Goal: Information Seeking & Learning: Learn about a topic

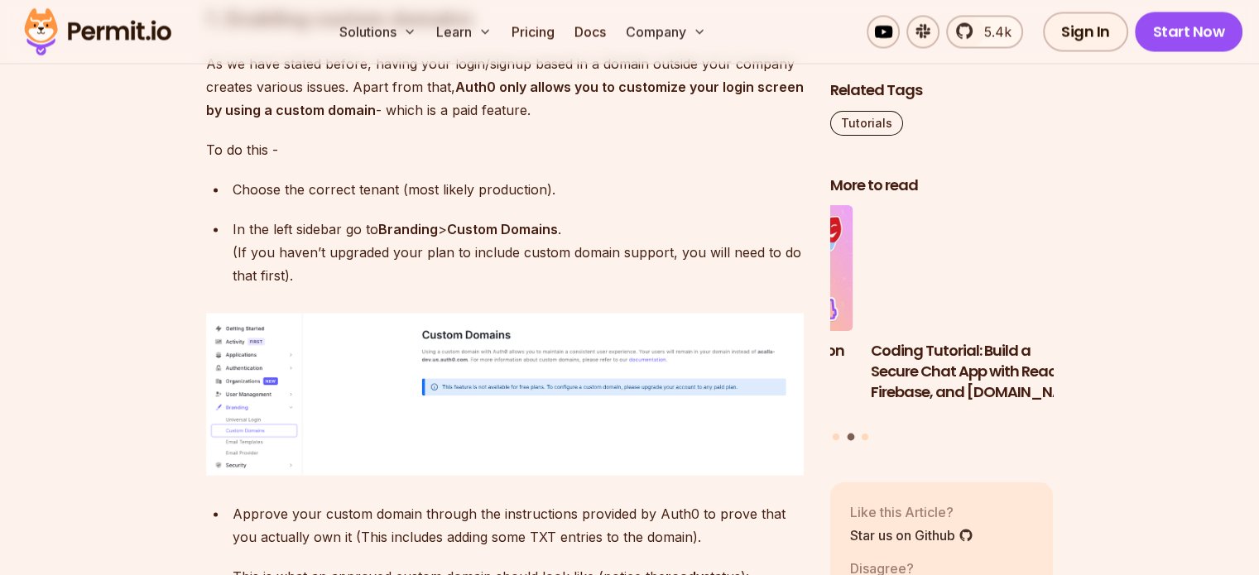
scroll to position [3146, 0]
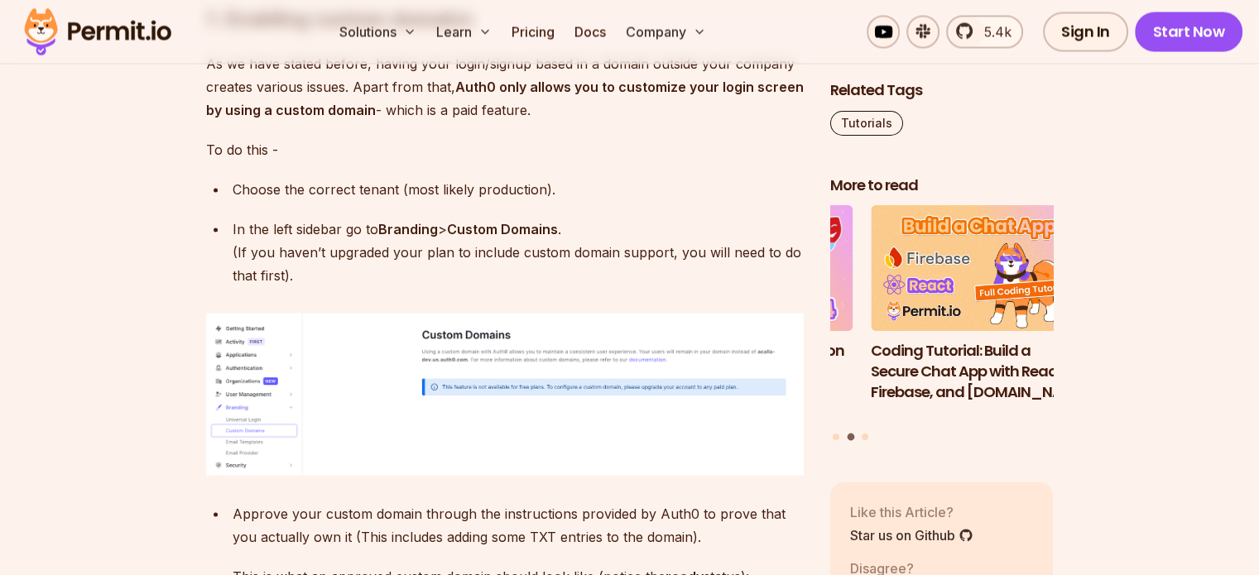
click at [666, 385] on img at bounding box center [505, 393] width 598 height 161
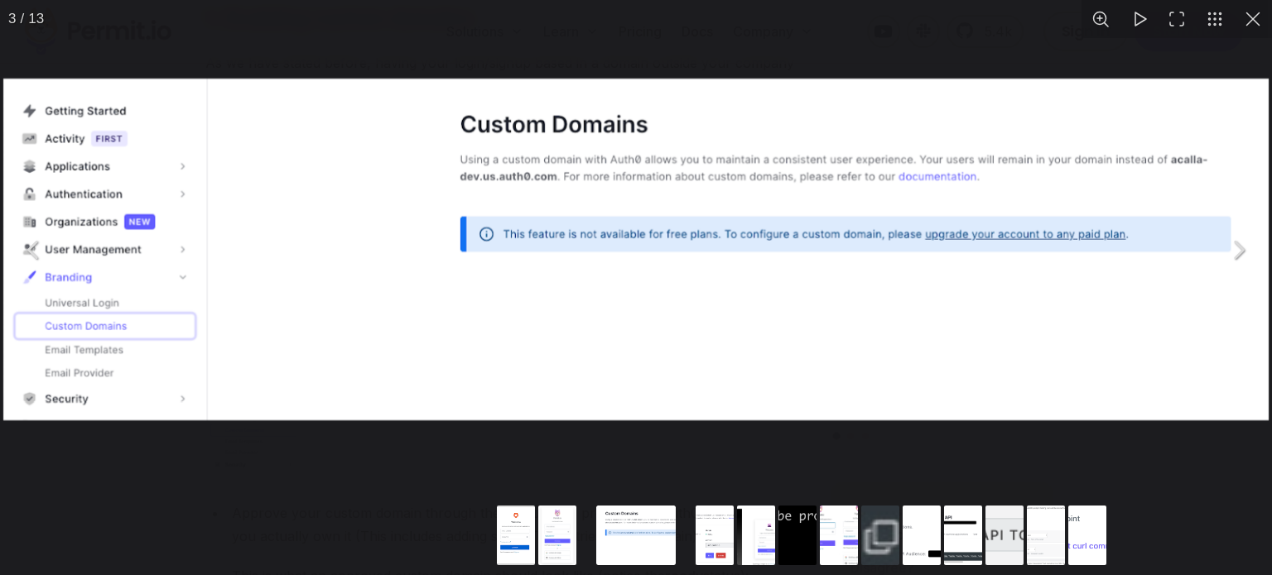
click at [1142, 39] on div "You can close this modal content with the ESC key" at bounding box center [636, 249] width 1272 height 499
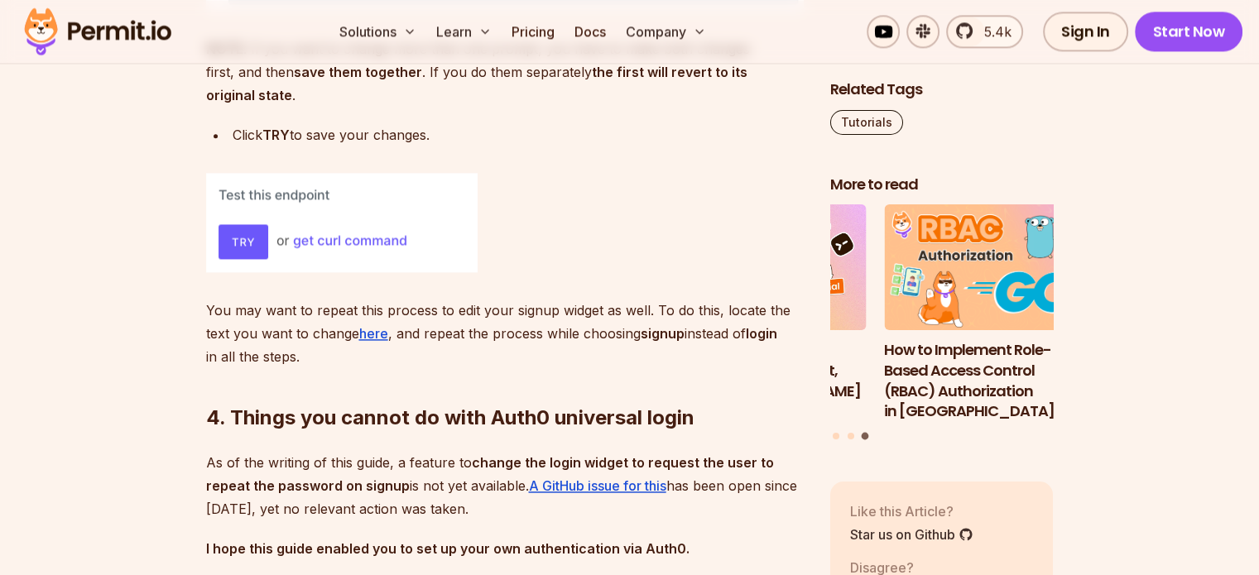
scroll to position [8692, 0]
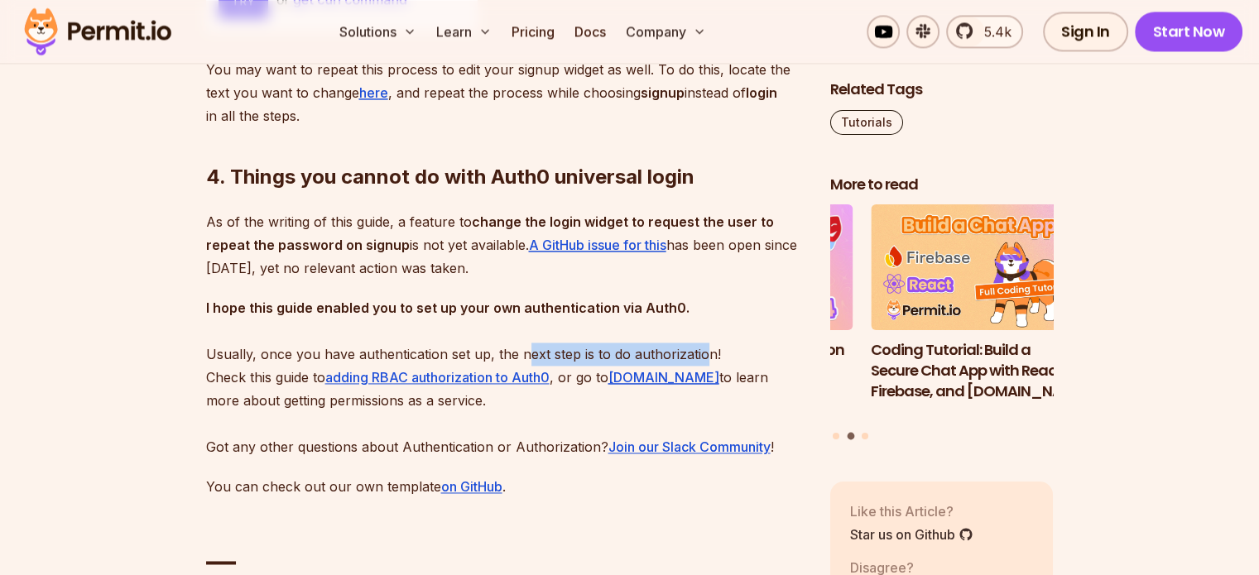
drag, startPoint x: 526, startPoint y: 418, endPoint x: 704, endPoint y: 415, distance: 178.8
click at [704, 415] on p "I hope this guide enabled you to set up your own authentication via Auth0. Usua…" at bounding box center [505, 377] width 598 height 162
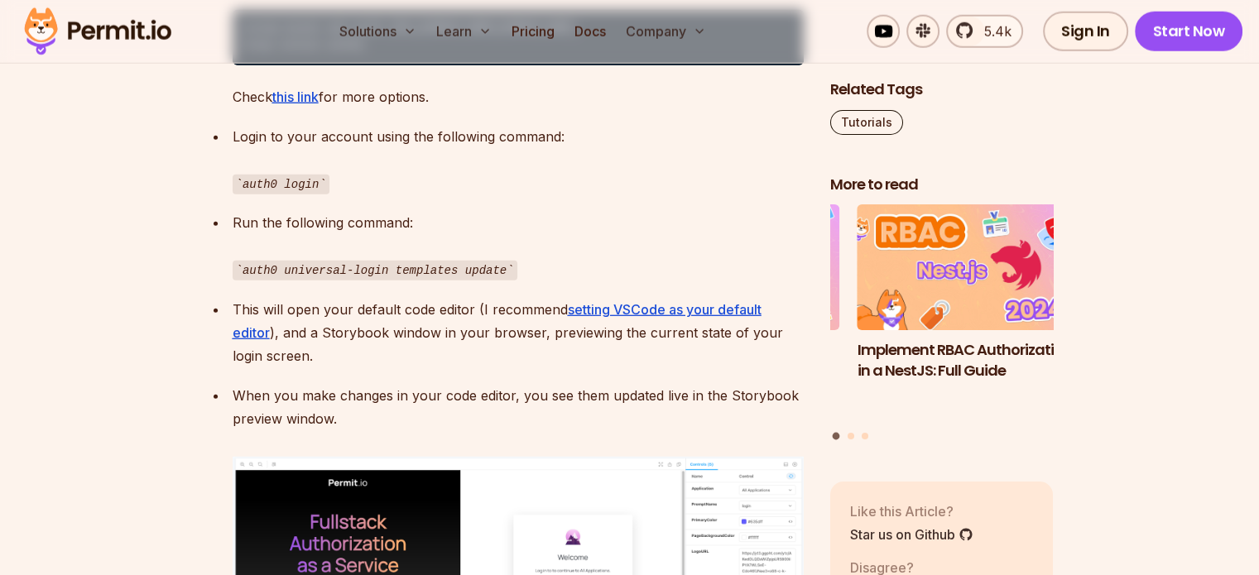
scroll to position [4636, 0]
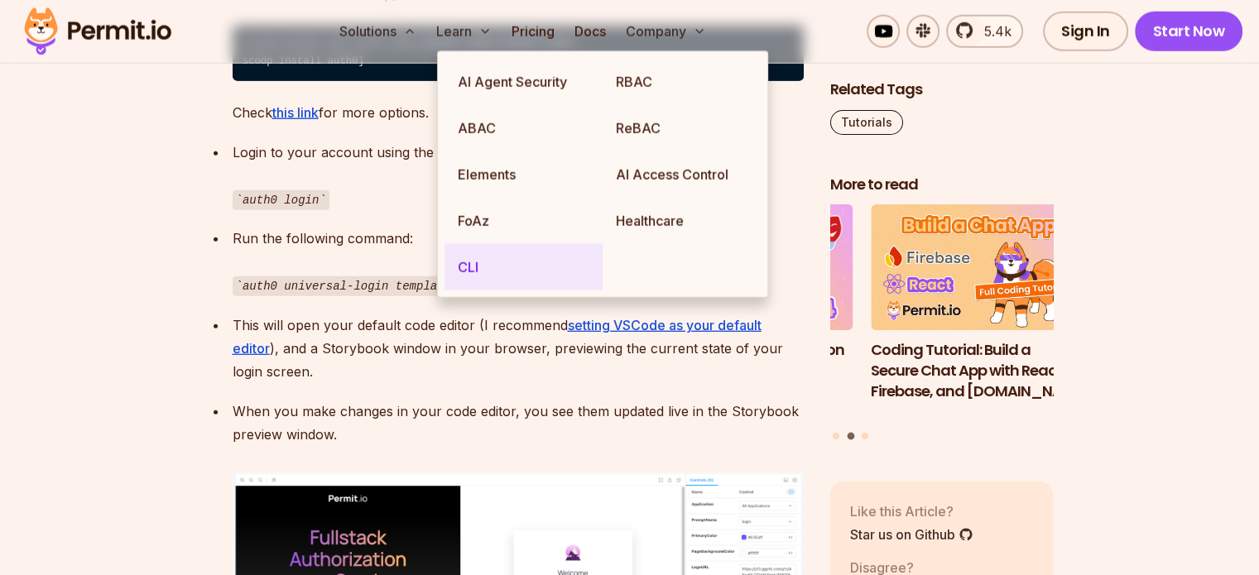
click at [480, 276] on link "CLI" at bounding box center [524, 267] width 158 height 46
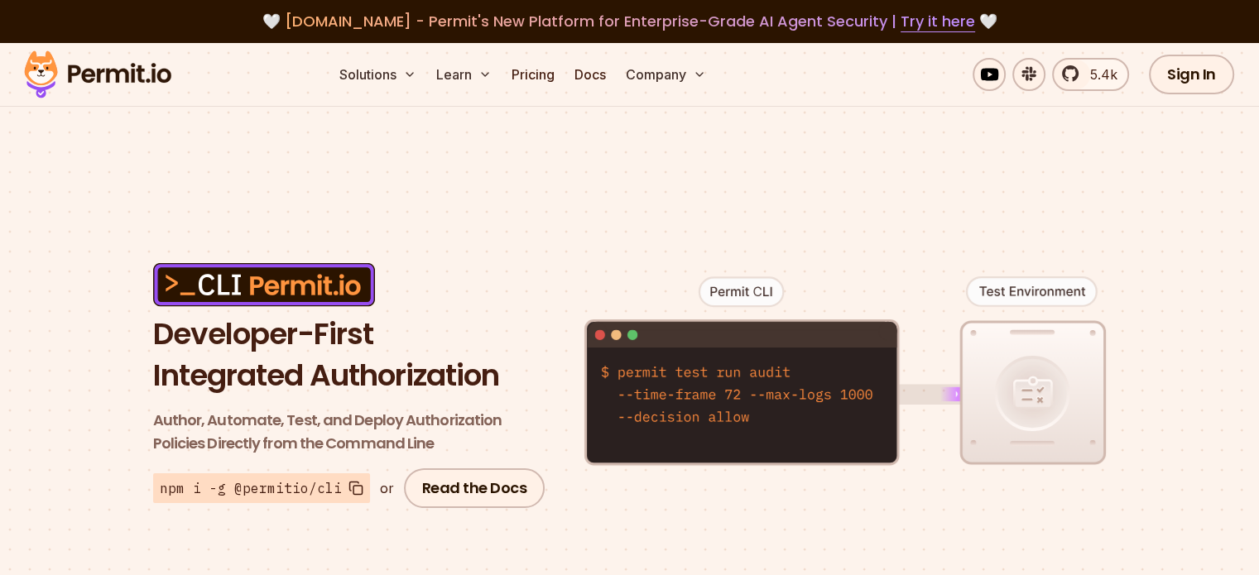
click at [926, 147] on div "Developer-First Integrated Authorization Author, Automate, Test, and Deploy Aut…" at bounding box center [629, 573] width 1259 height 928
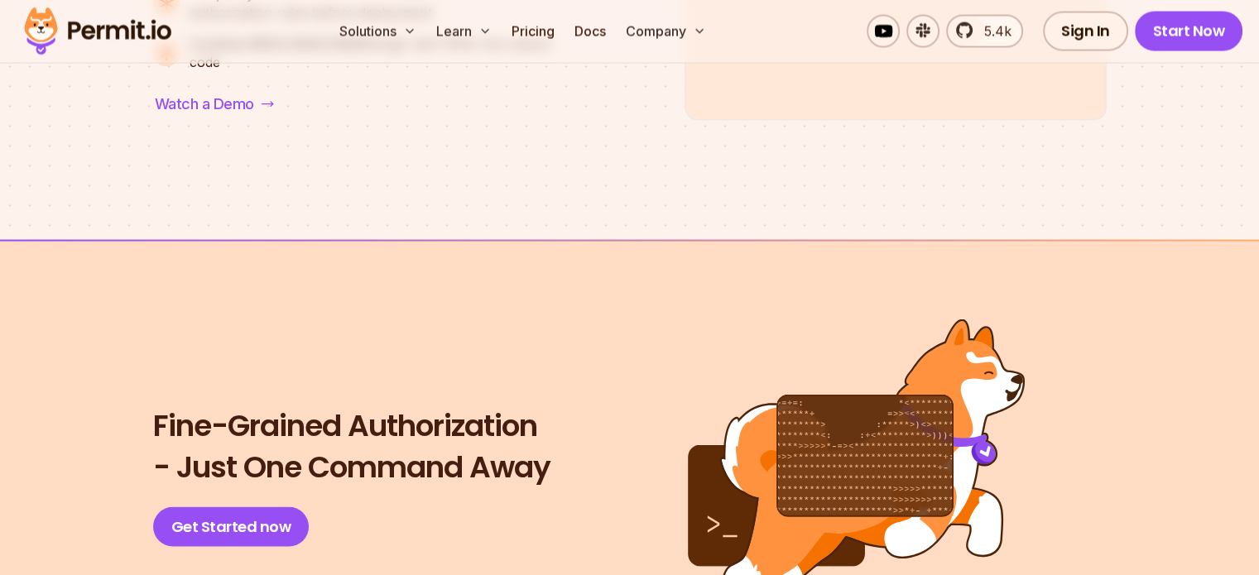
scroll to position [3090, 0]
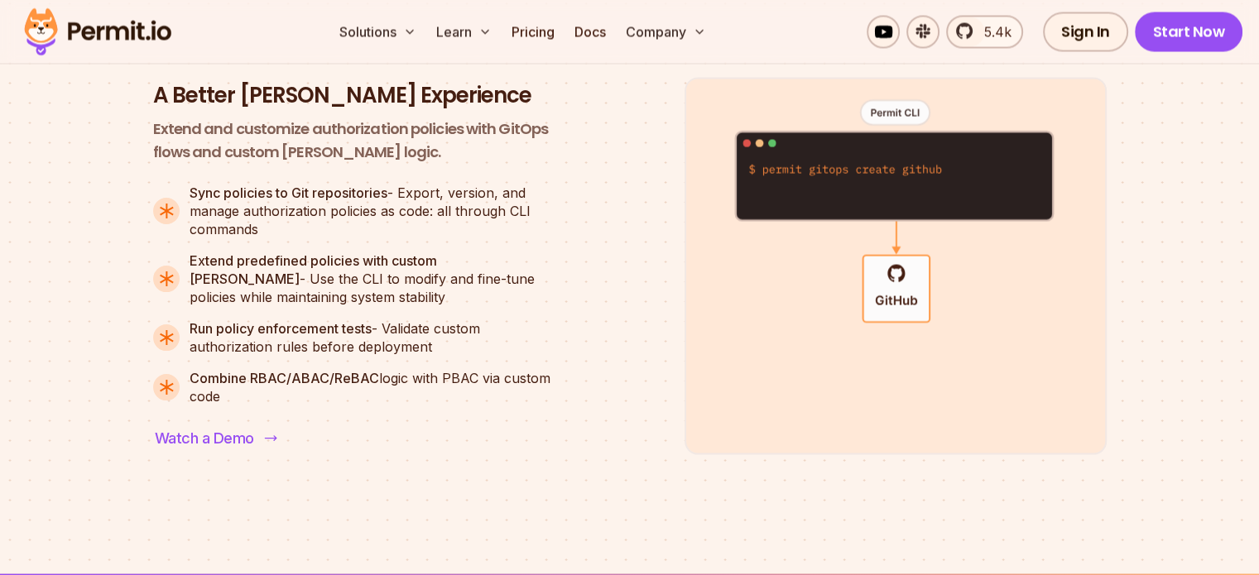
click at [238, 432] on span "Watch a Demo" at bounding box center [204, 437] width 99 height 23
